Goal: Task Accomplishment & Management: Manage account settings

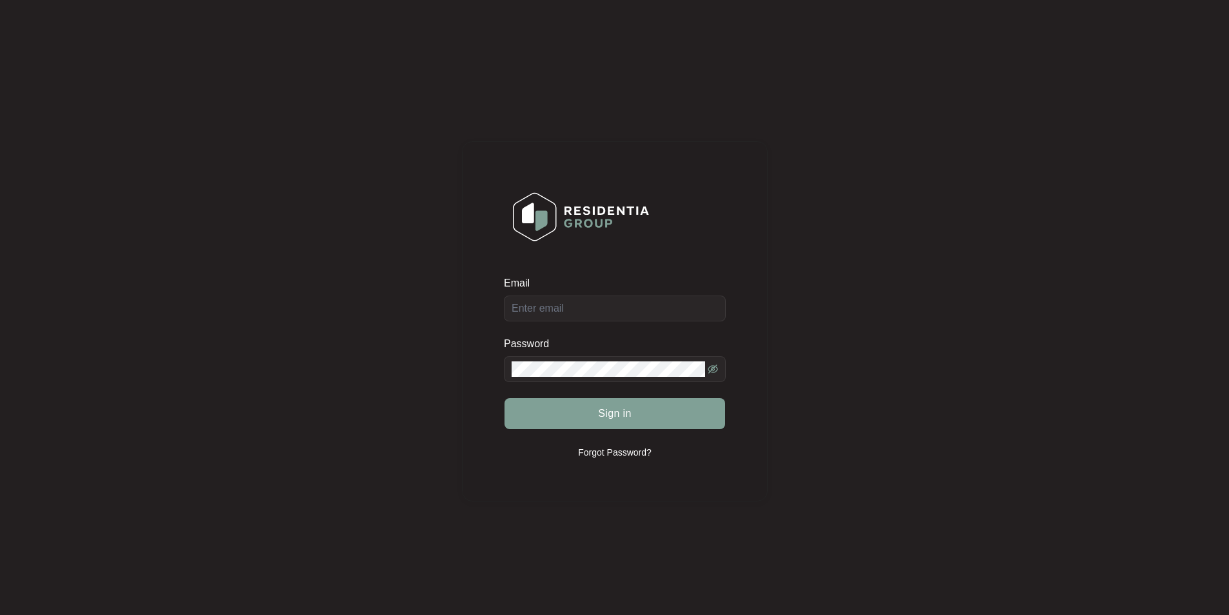
click at [624, 294] on div "Email" at bounding box center [615, 285] width 222 height 19
click at [582, 304] on input "Email" at bounding box center [615, 308] width 222 height 26
type input "[EMAIL_ADDRESS][DOMAIN_NAME]"
click at [538, 377] on span at bounding box center [615, 369] width 222 height 26
click at [504, 398] on button "Sign in" at bounding box center [614, 413] width 221 height 31
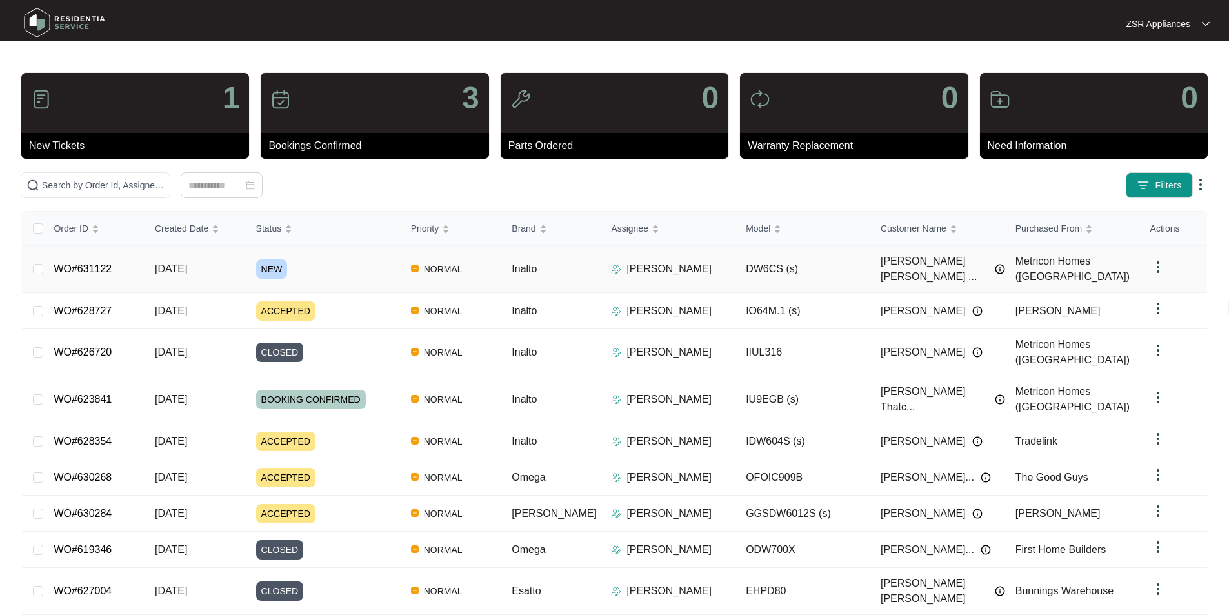
click at [79, 263] on link "WO#631122" at bounding box center [83, 268] width 58 height 11
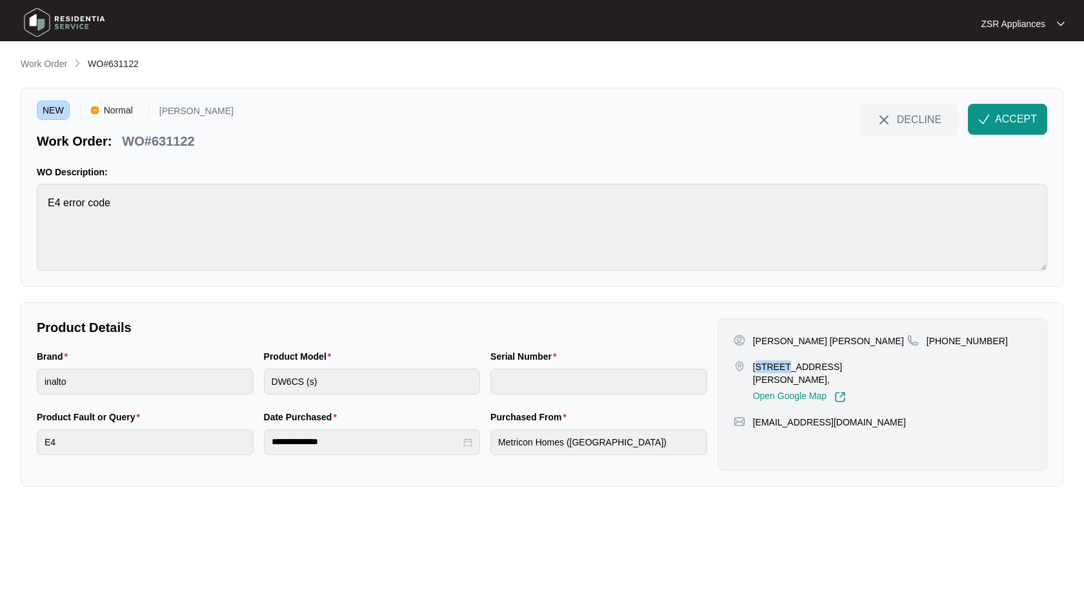
drag, startPoint x: 770, startPoint y: 366, endPoint x: 793, endPoint y: 366, distance: 23.9
click at [793, 366] on p "[STREET_ADDRESS][PERSON_NAME]," at bounding box center [830, 374] width 154 height 26
copy p "3 MCGE"
click at [769, 343] on p "[PERSON_NAME] [PERSON_NAME]" at bounding box center [828, 341] width 151 height 13
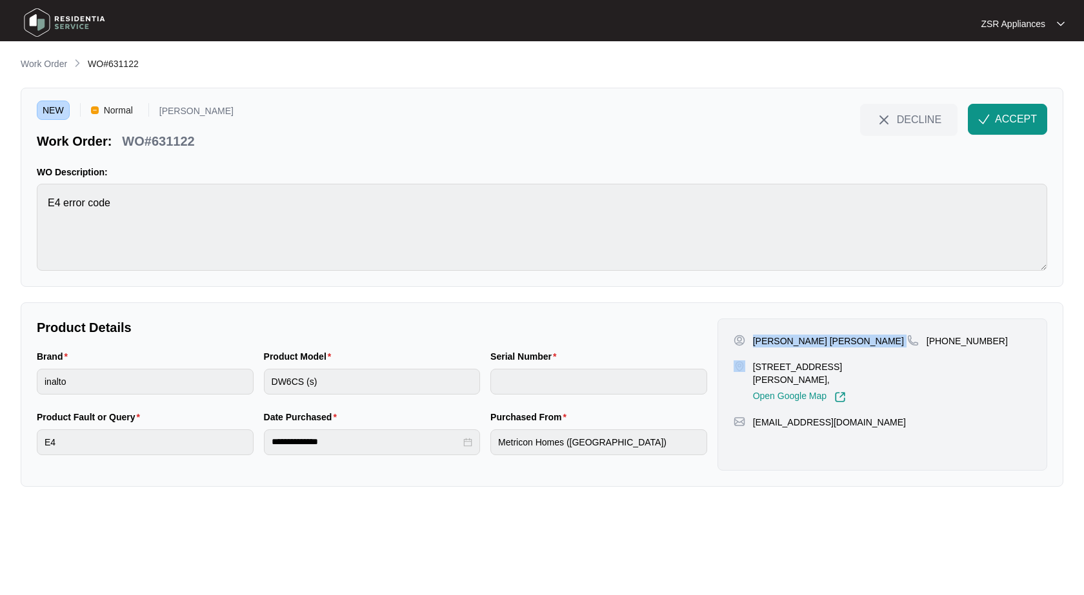
click at [769, 343] on p "[PERSON_NAME] [PERSON_NAME]" at bounding box center [828, 341] width 151 height 13
copy p "[PERSON_NAME] [PERSON_NAME]"
click at [962, 341] on p "[PHONE_NUMBER]" at bounding box center [966, 341] width 81 height 13
copy p "61431127438"
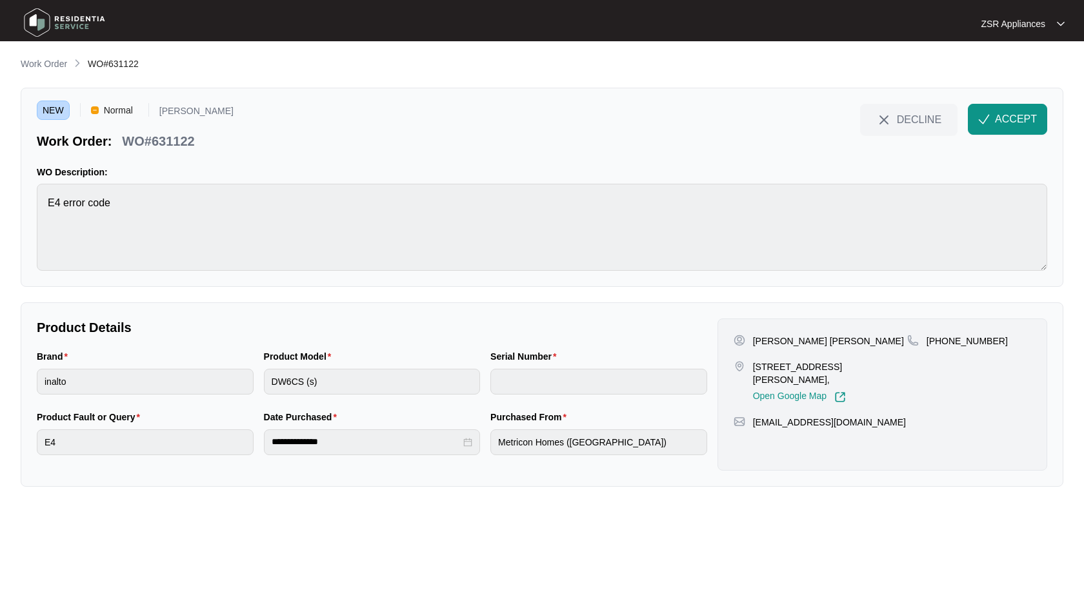
click at [839, 338] on p "[PERSON_NAME] [PERSON_NAME]" at bounding box center [828, 341] width 151 height 13
copy p "[PERSON_NAME]"
click at [182, 144] on p "WO#631122" at bounding box center [158, 141] width 72 height 18
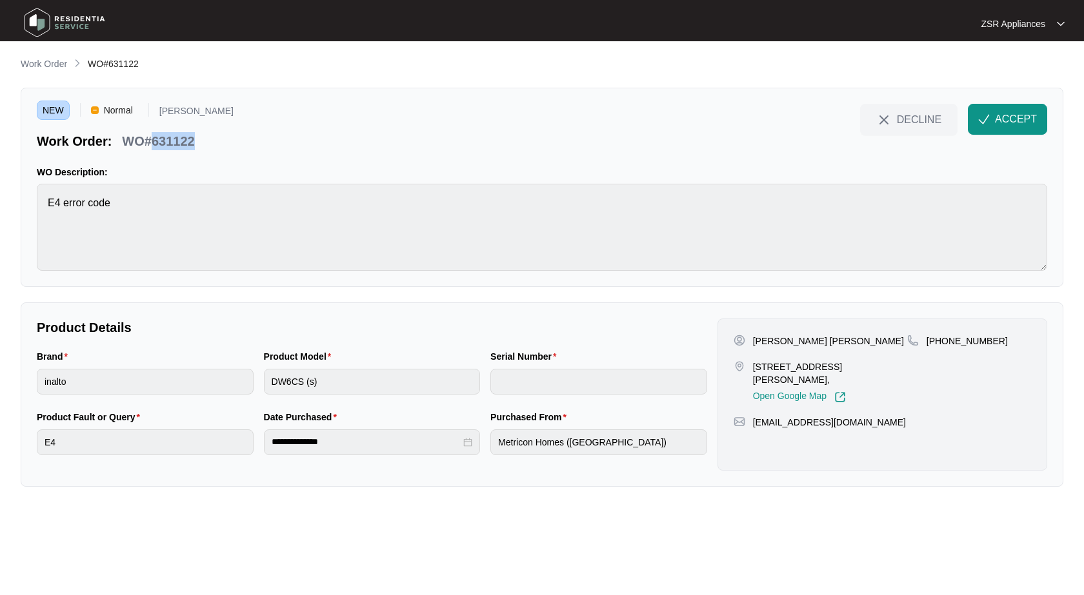
copy p "631122"
click at [1023, 110] on button "ACCEPT" at bounding box center [1007, 119] width 79 height 31
